Goal: Go to known website: Access a specific website the user already knows

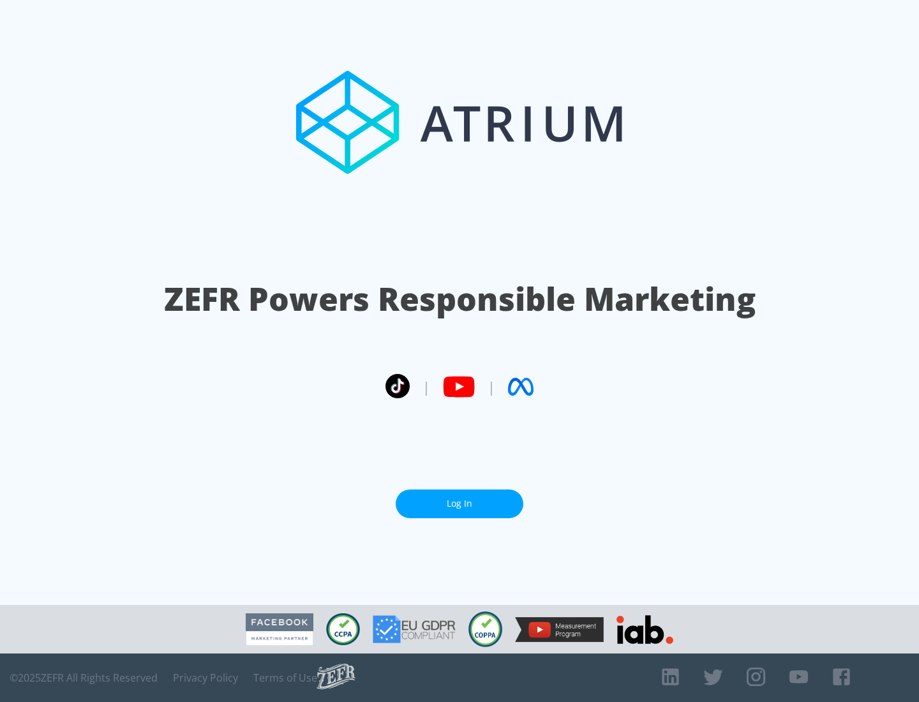
click at [459, 498] on link "Log In" at bounding box center [460, 503] width 128 height 29
